Goal: Task Accomplishment & Management: Manage account settings

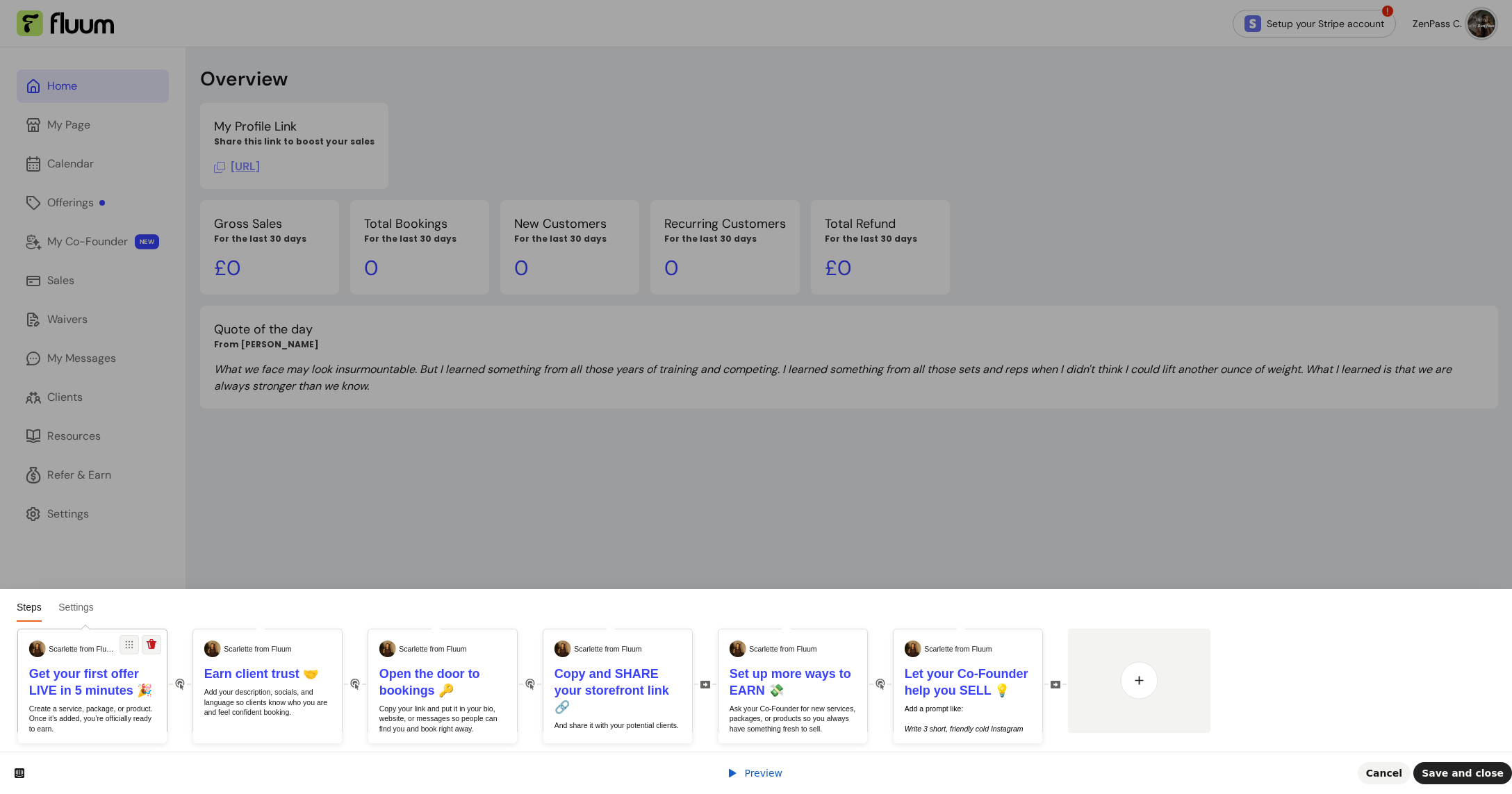
click at [89, 685] on b "Get your first offer LIVE in 5 minutes 🎉" at bounding box center [90, 682] width 124 height 30
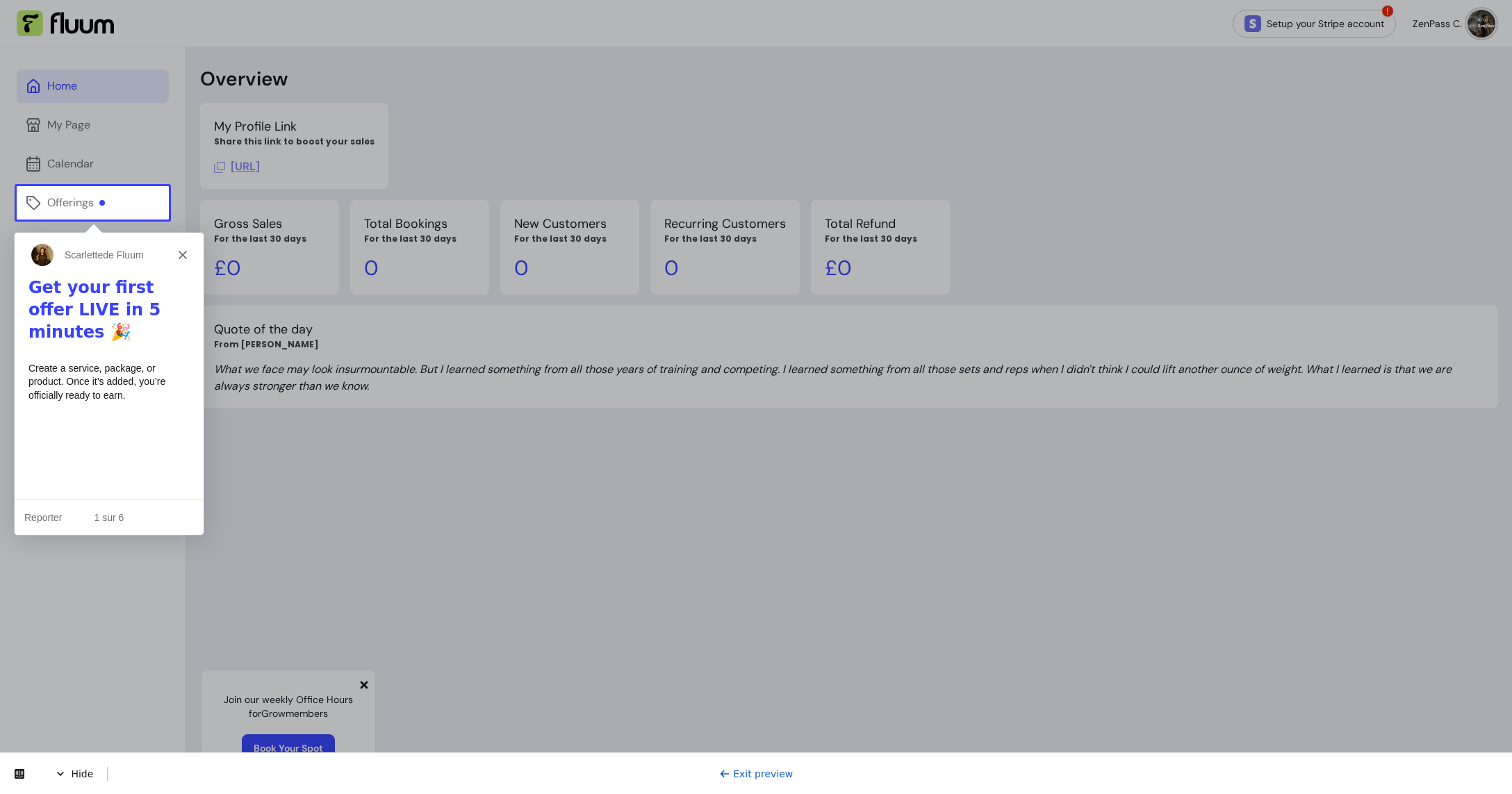
drag, startPoint x: 1136, startPoint y: 132, endPoint x: 1381, endPoint y: 86, distance: 249.3
click at [1136, 132] on div at bounding box center [756, 93] width 1512 height 186
click at [1468, 19] on div at bounding box center [756, 93] width 1512 height 186
drag, startPoint x: 161, startPoint y: 275, endPoint x: 165, endPoint y: 268, distance: 8.1
click at [161, 275] on div "Scarlette de Fluum" at bounding box center [108, 254] width 189 height 45
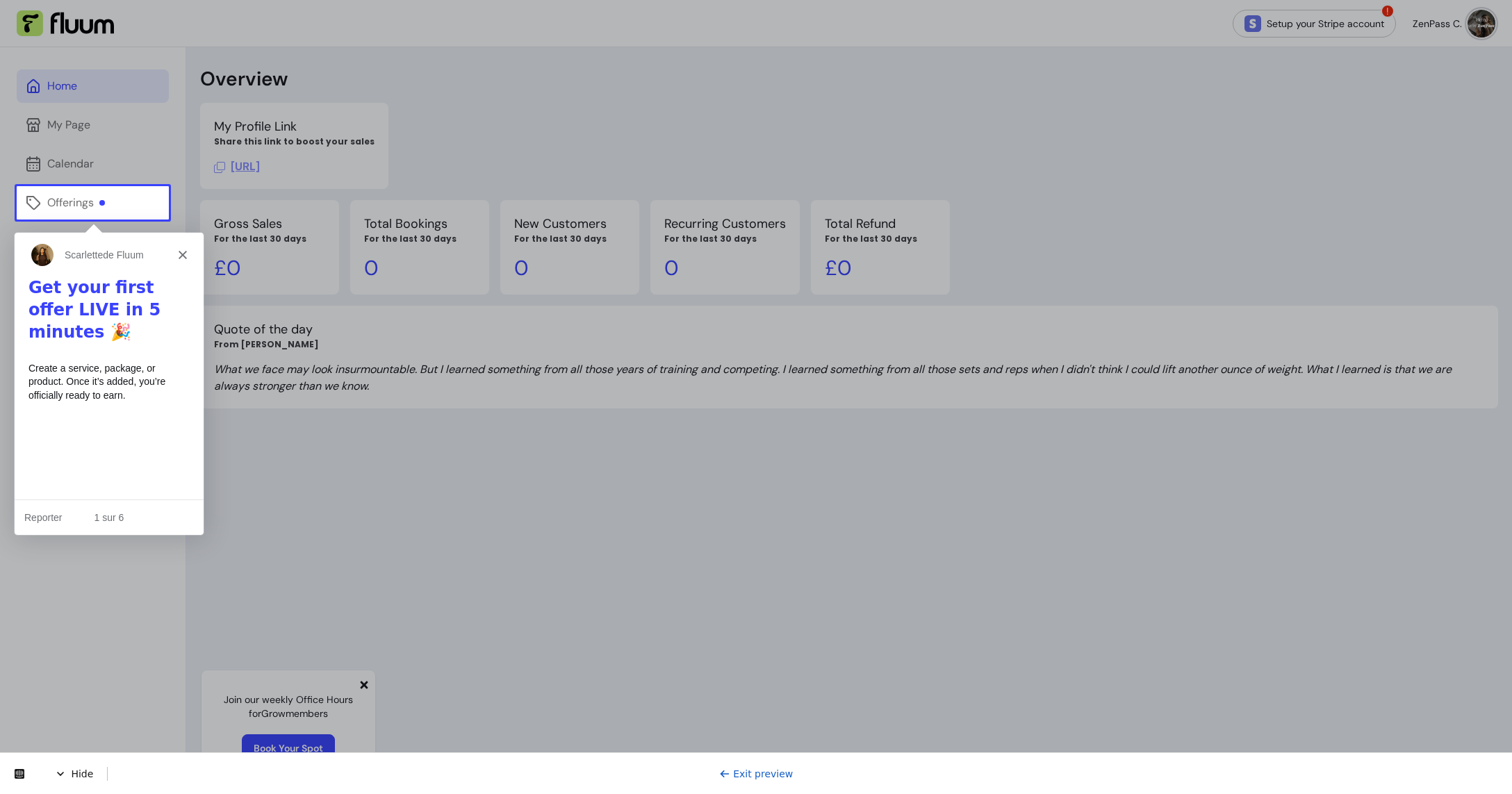
click at [173, 254] on div "Scarlette de Fluum" at bounding box center [108, 254] width 189 height 45
click at [178, 253] on icon "Fermer" at bounding box center [181, 254] width 8 height 8
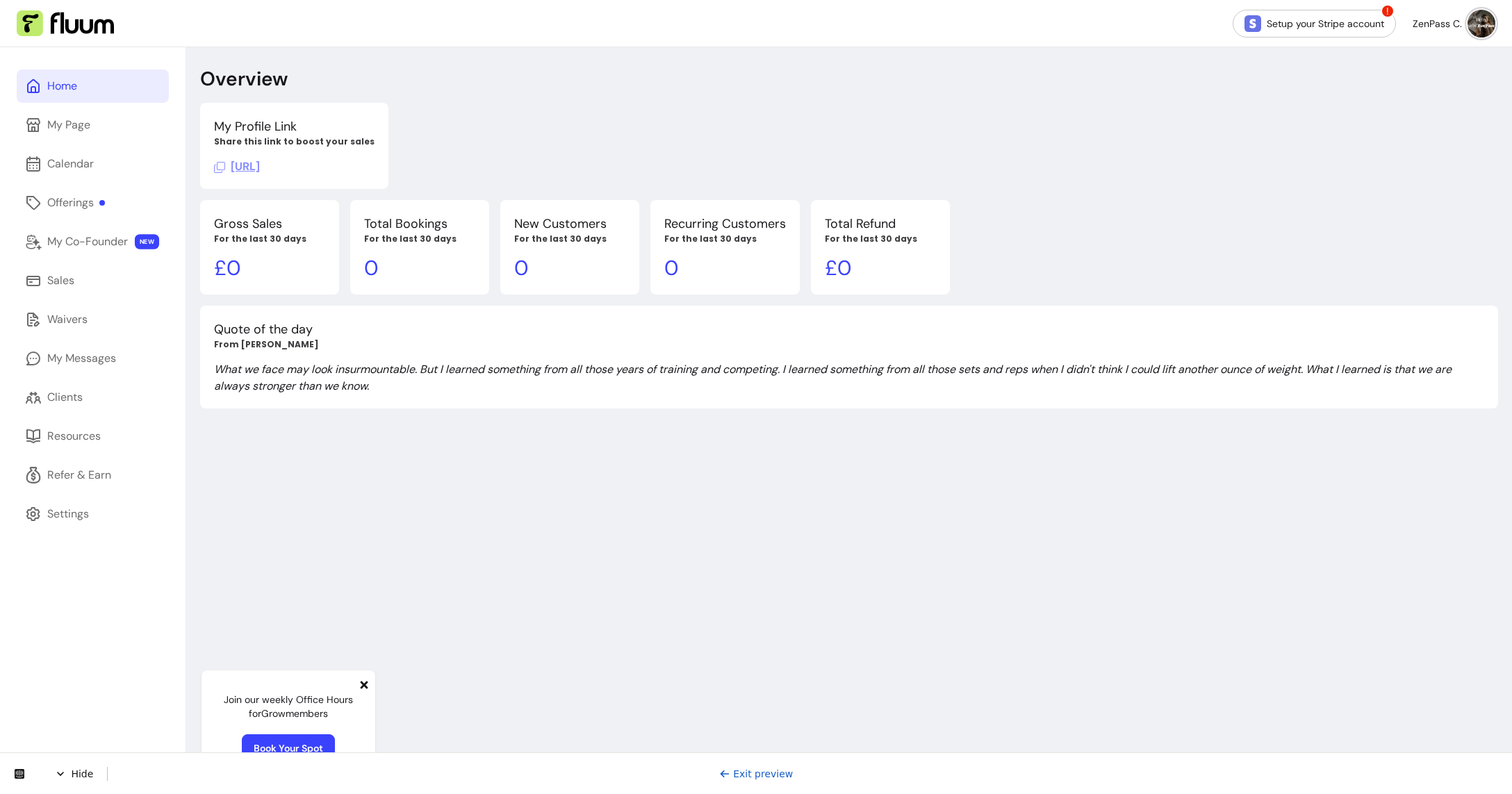
click at [1471, 16] on img at bounding box center [1481, 24] width 28 height 28
click at [1399, 134] on span "Log Out" at bounding box center [1422, 128] width 102 height 14
